Goal: Find specific page/section: Find specific page/section

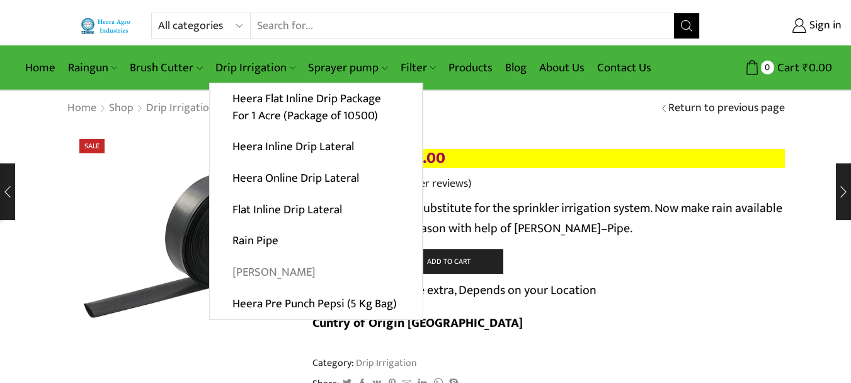
click at [266, 272] on link "[PERSON_NAME]" at bounding box center [316, 273] width 212 height 32
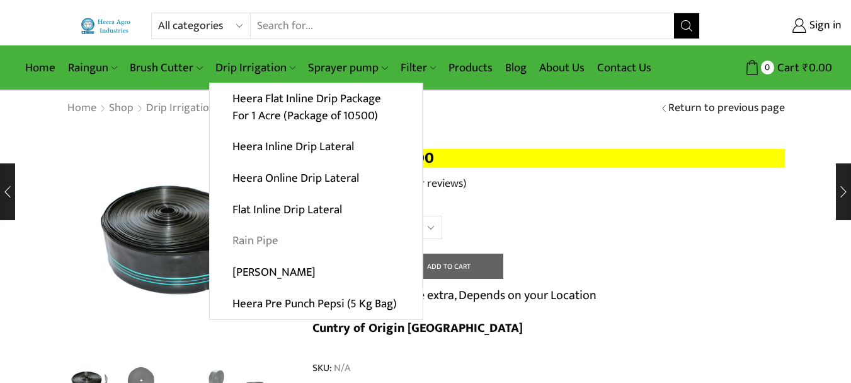
click at [260, 242] on link "Rain Pipe" at bounding box center [316, 241] width 212 height 32
